Goal: Transaction & Acquisition: Purchase product/service

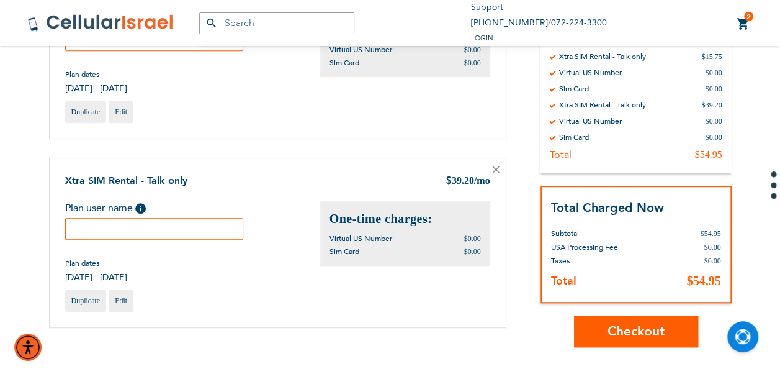
scroll to position [248, 0]
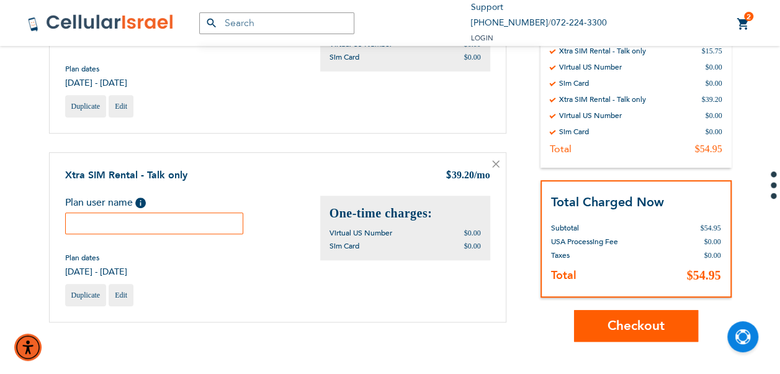
click at [171, 225] on input "text" at bounding box center [154, 223] width 179 height 22
type input "adina"
click at [632, 323] on span "Checkout" at bounding box center [635, 325] width 57 height 18
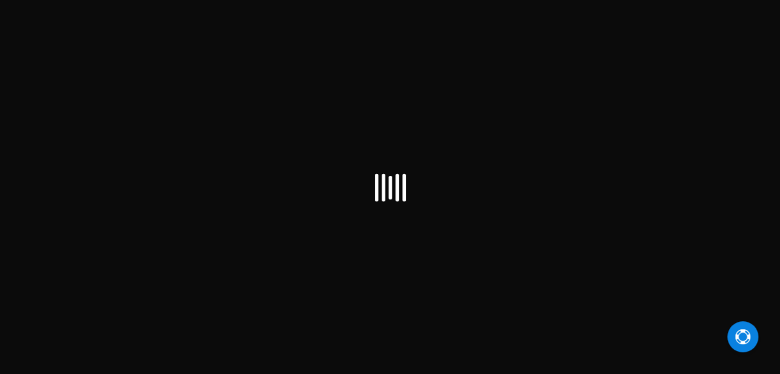
select select "US"
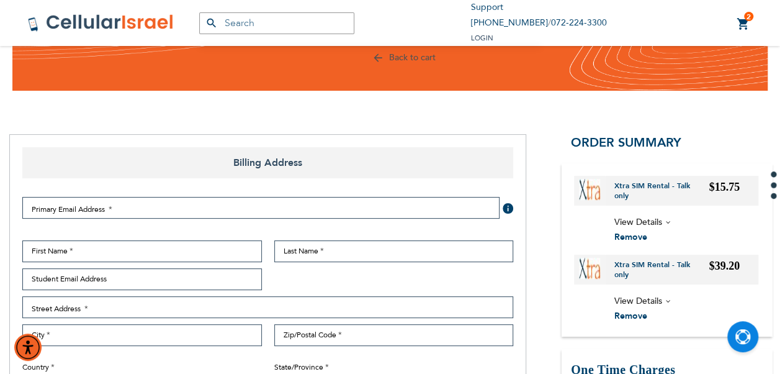
scroll to position [124, 0]
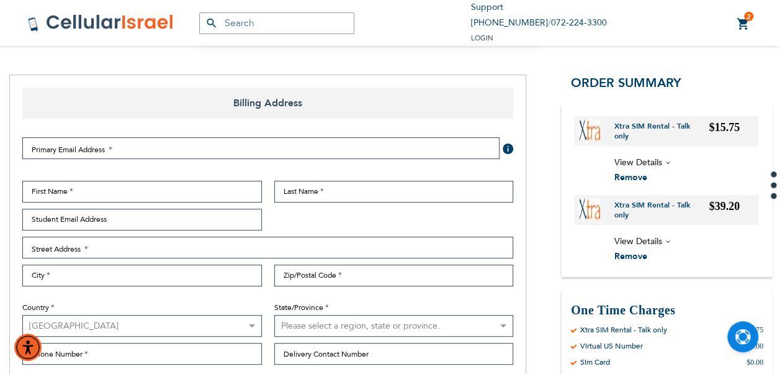
click at [125, 205] on div "First Name Last Name Student Email Address Street Address Street Address: Line …" at bounding box center [267, 276] width 503 height 190
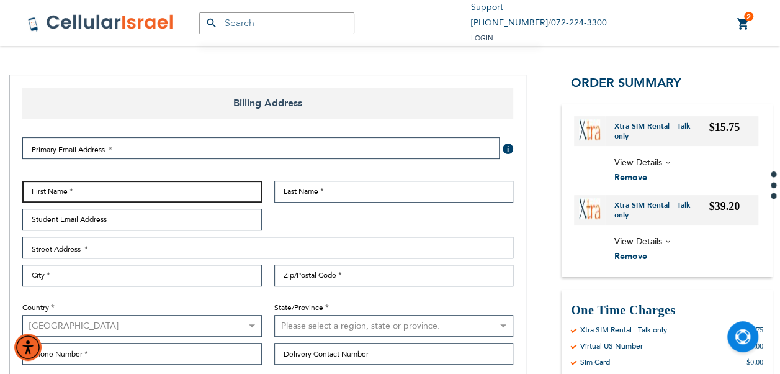
click at [122, 195] on input "First Name" at bounding box center [142, 192] width 240 height 22
type input "Rabbi"
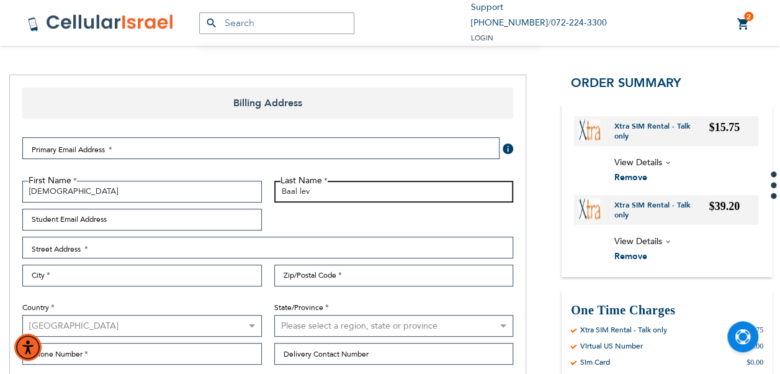
type input "Baal lev"
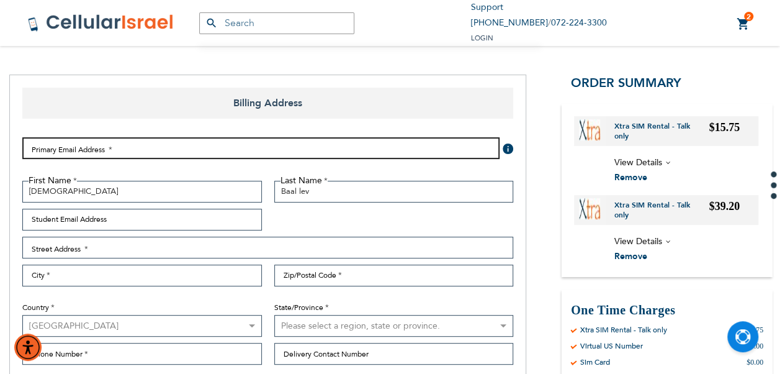
click at [133, 144] on input "Email Address" at bounding box center [260, 148] width 477 height 22
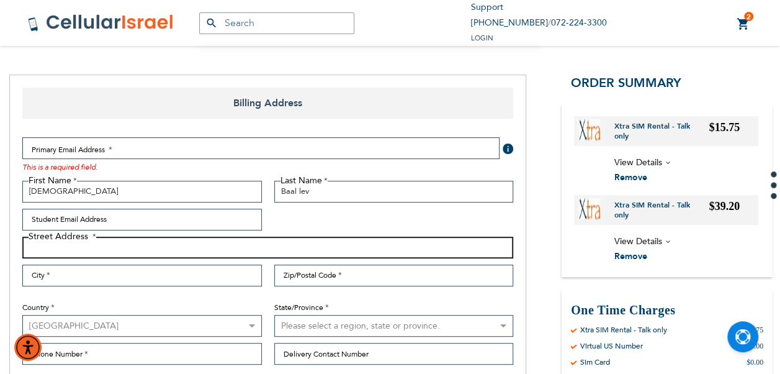
click at [90, 254] on input "Street Address: Line 1" at bounding box center [267, 247] width 491 height 22
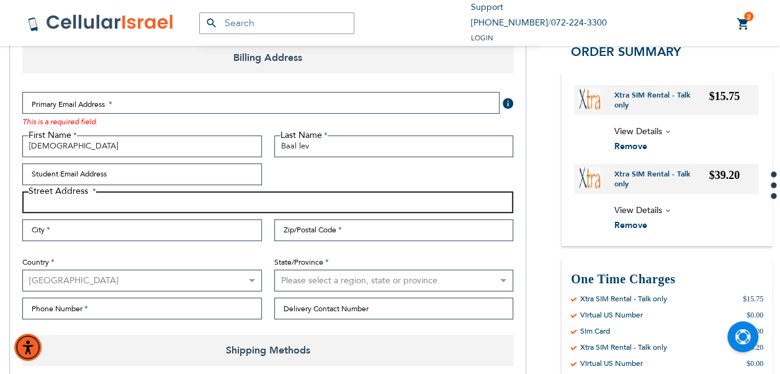
scroll to position [186, 0]
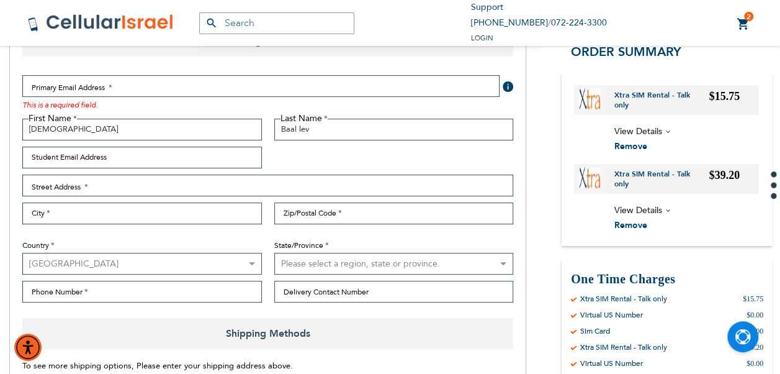
click at [369, 263] on select "Please select a region, state or province. Alabama Alaska American Samoa Arizon…" at bounding box center [394, 264] width 240 height 22
select select "43"
click at [274, 253] on select "Please select a region, state or province. Alabama Alaska American Samoa Arizon…" at bounding box center [394, 264] width 240 height 22
click at [208, 309] on div "Primary Email Address Tooltip We'll send your order confirmation here. This is …" at bounding box center [267, 192] width 503 height 253
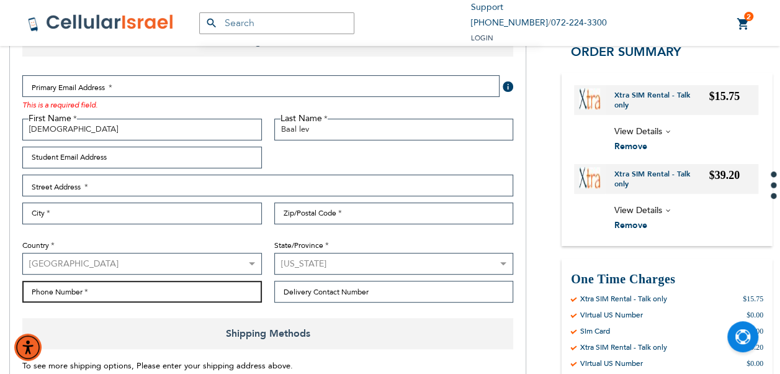
click at [212, 289] on input "Phone Number" at bounding box center [142, 291] width 240 height 22
type input "9177892325"
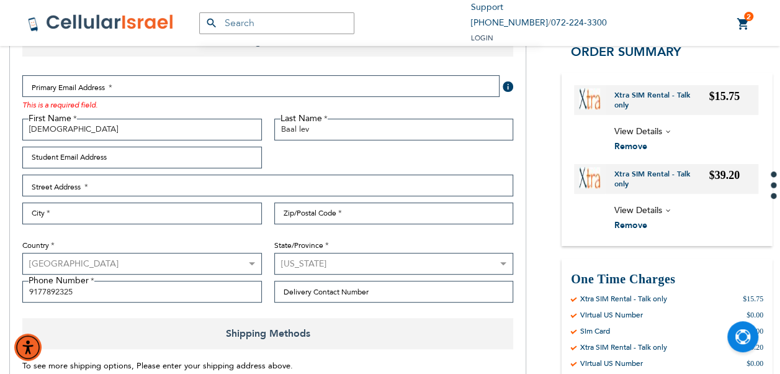
click at [185, 109] on div "This is a required field." at bounding box center [260, 104] width 477 height 14
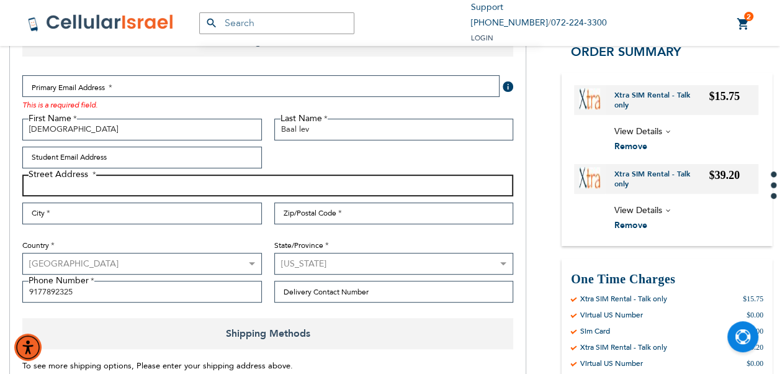
click at [122, 177] on input "Street Address: Line 1" at bounding box center [267, 185] width 491 height 22
type input "144-37 70th road"
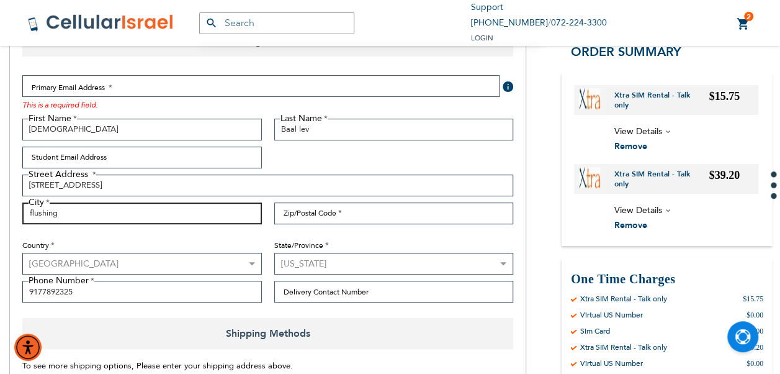
type input "flushing"
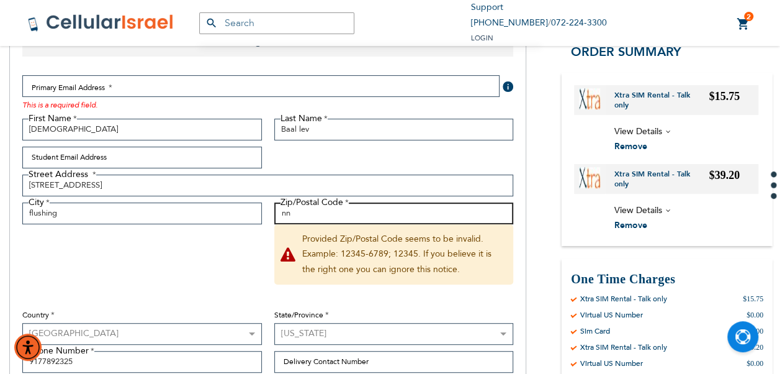
type input "n"
type input "11367"
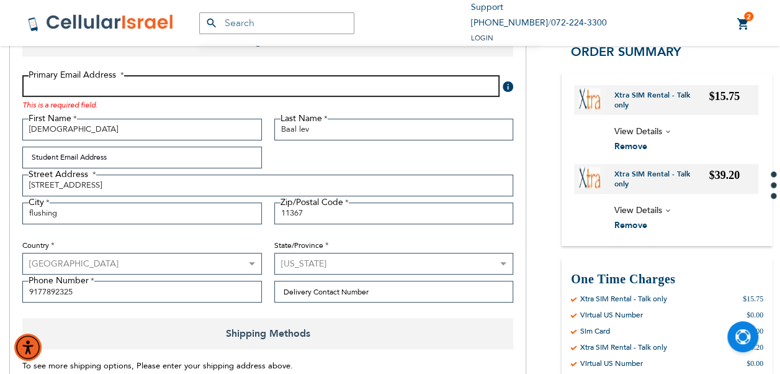
click at [117, 84] on input "Email Address" at bounding box center [260, 86] width 477 height 22
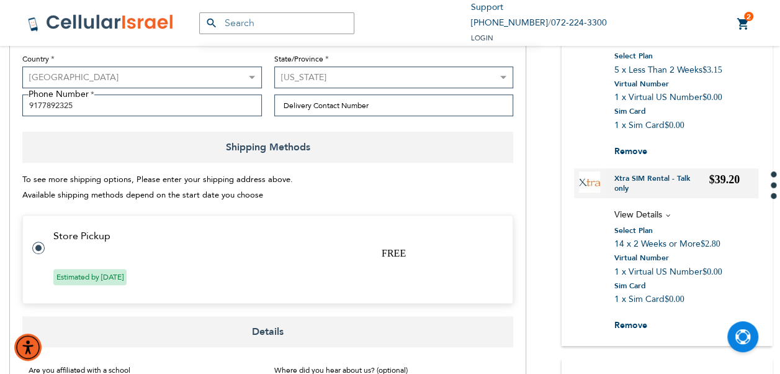
scroll to position [620, 0]
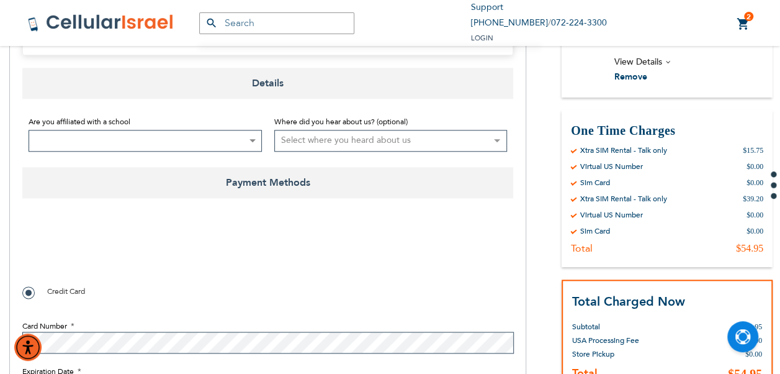
click at [119, 126] on span "Are you affiliated with a school" at bounding box center [80, 122] width 102 height 10
click at [29, 130] on select "Not Affiliated with a School Aderes Hatorah Aderes Hatorah Summer Program Aish …" at bounding box center [29, 130] width 1 height 1
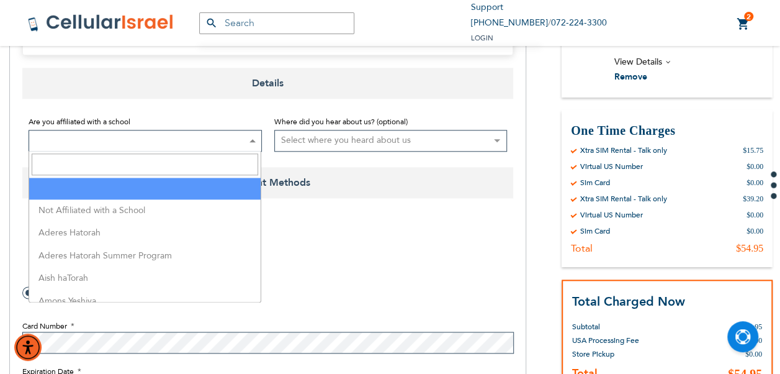
click at [115, 141] on span at bounding box center [145, 141] width 233 height 22
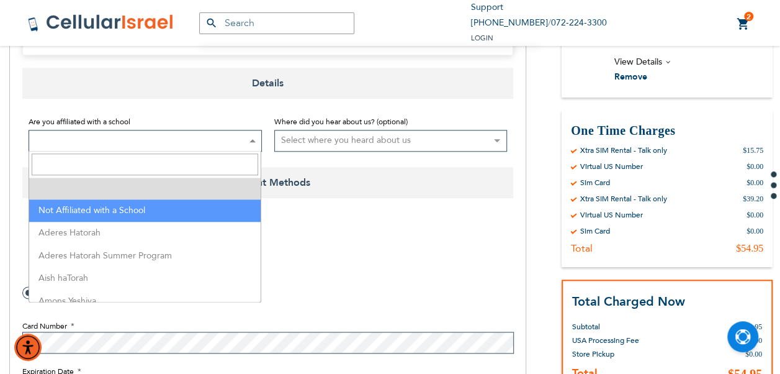
drag, startPoint x: 109, startPoint y: 194, endPoint x: 109, endPoint y: 200, distance: 6.2
select select "199"
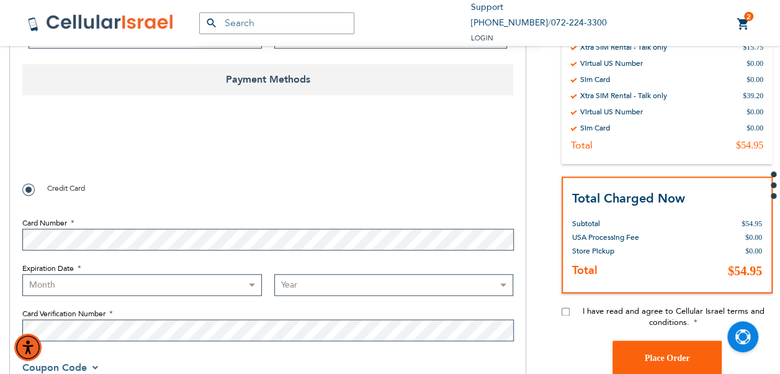
scroll to position [807, 0]
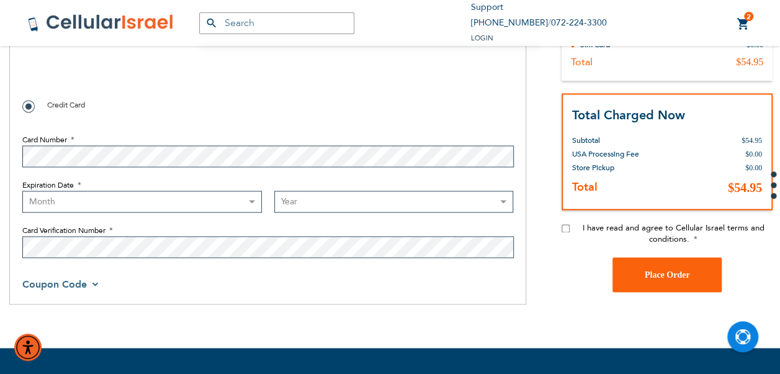
click at [568, 231] on input "I have read and agree to Cellular Israel terms and conditions." at bounding box center [566, 228] width 8 height 8
checkbox input "true"
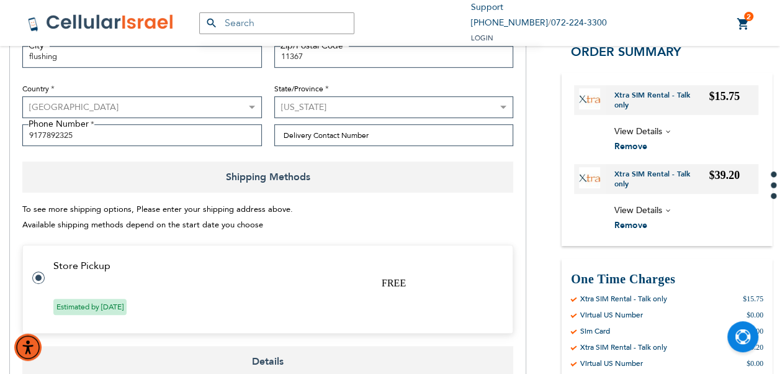
scroll to position [186, 0]
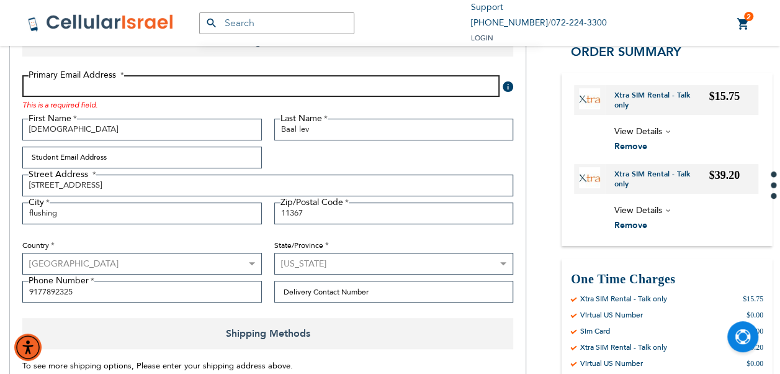
click at [103, 94] on input "Email Address" at bounding box center [260, 86] width 477 height 22
click at [36, 83] on input "canpazamra123" at bounding box center [260, 86] width 477 height 22
click at [39, 83] on input "canpazamra123" at bounding box center [260, 86] width 477 height 22
click at [153, 87] on input "campazamra123" at bounding box center [260, 86] width 477 height 22
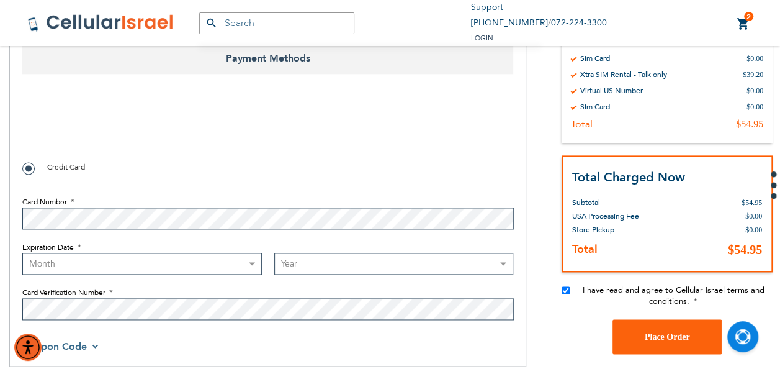
type input "campazamra123@gmail.com"
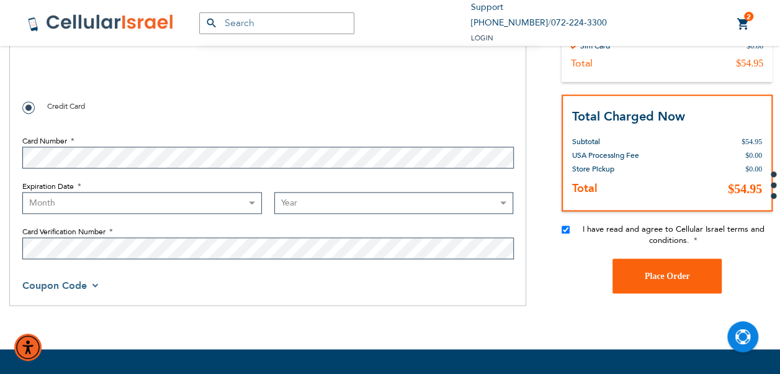
scroll to position [807, 0]
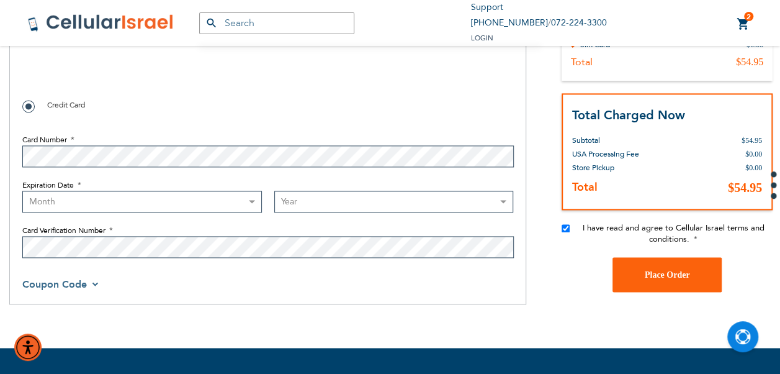
checkbox input "true"
click at [151, 192] on select "Month 01 - January 02 - February 03 - March 04 - April 05 - May 06 - June 07 - …" at bounding box center [142, 201] width 240 height 22
select select "5"
click at [22, 190] on select "Month 01 - January 02 - February 03 - March 04 - April 05 - May 06 - June 07 - …" at bounding box center [142, 201] width 240 height 22
drag, startPoint x: 309, startPoint y: 198, endPoint x: 303, endPoint y: 215, distance: 17.9
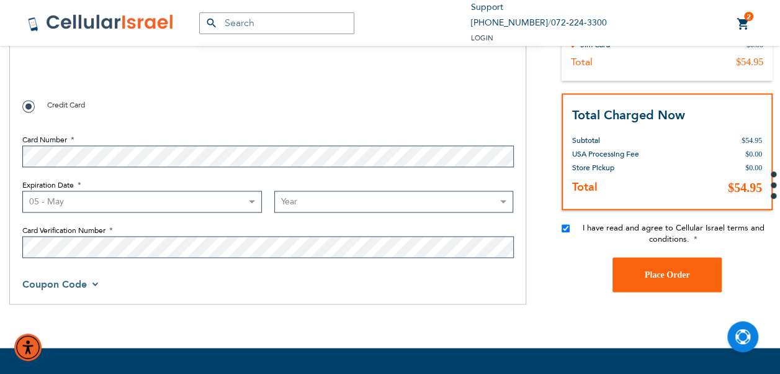
click at [303, 218] on fieldset "Card Number Expiration Date Month 01 - January 02 - February 03 - March 04 - Ap…" at bounding box center [267, 193] width 491 height 142
select select "2029"
click at [274, 190] on select "Year 2025 2026 2027 2028 2029 2030 2031 2032 2033 2034 2035 2036 2037 2038 2039…" at bounding box center [394, 201] width 240 height 22
click at [638, 284] on button "Place Order" at bounding box center [666, 274] width 109 height 35
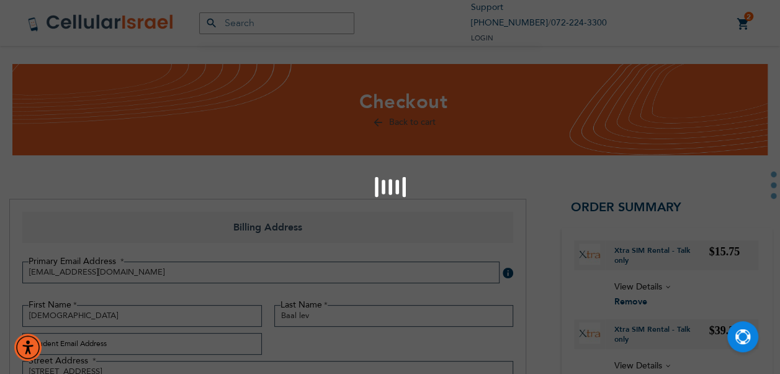
scroll to position [62, 0]
